Goal: Communication & Community: Answer question/provide support

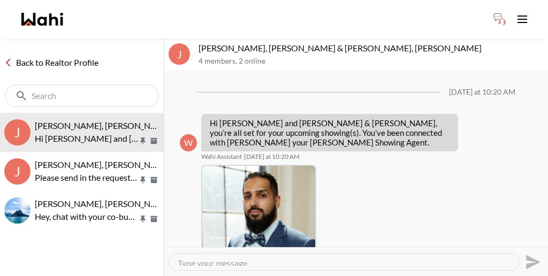
scroll to position [246, 0]
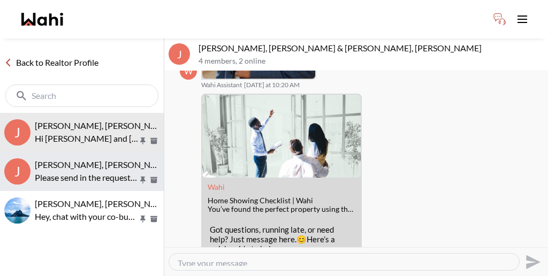
click at [127, 171] on p "Please send in the request through the app and we will get working on it!" at bounding box center [86, 177] width 103 height 13
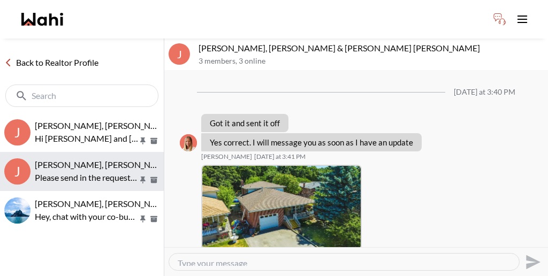
scroll to position [1230, 0]
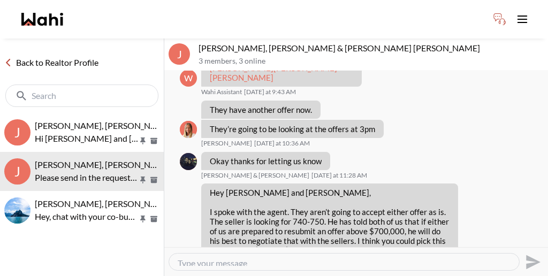
click at [228, 258] on textarea "Type your message" at bounding box center [344, 262] width 333 height 8
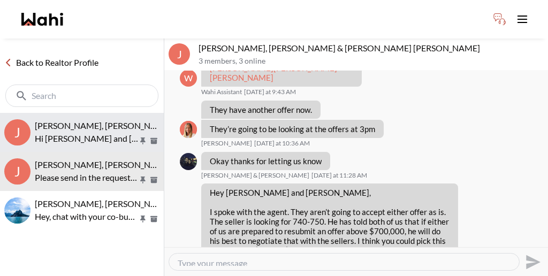
click at [121, 132] on p "Hi [PERSON_NAME] and [PERSON_NAME], looking forward to showing you the home [DA…" at bounding box center [86, 138] width 103 height 13
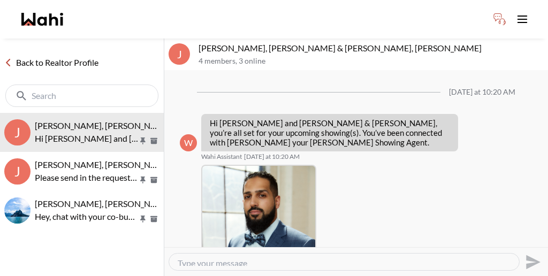
scroll to position [246, 0]
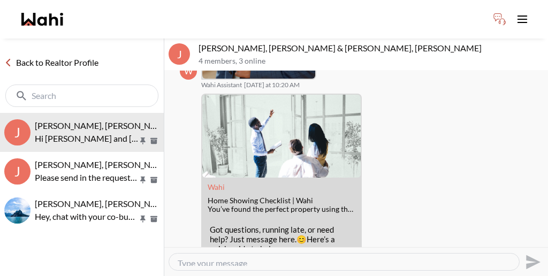
click at [278, 258] on textarea "Type your message" at bounding box center [344, 262] width 333 height 8
paste textarea "I have sent you a co-representation agreement to review and sign. This document…"
type textarea "I have sent you a co-representation agreement to review and sign. This document…"
